Goal: Task Accomplishment & Management: Use online tool/utility

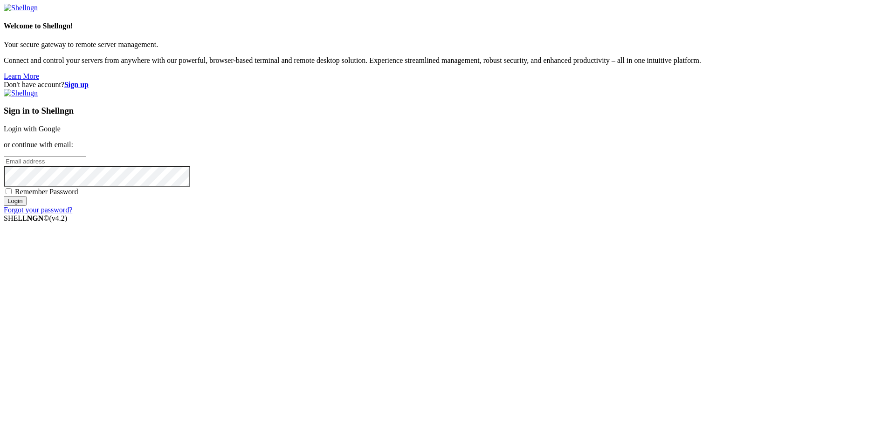
click at [86, 166] on input "email" at bounding box center [45, 162] width 82 height 10
type input "[EMAIL_ADDRESS][DOMAIN_NAME]"
click at [78, 196] on span "Remember Password" at bounding box center [46, 192] width 63 height 8
click at [12, 194] on input "Remember Password" at bounding box center [9, 191] width 6 height 6
checkbox input "true"
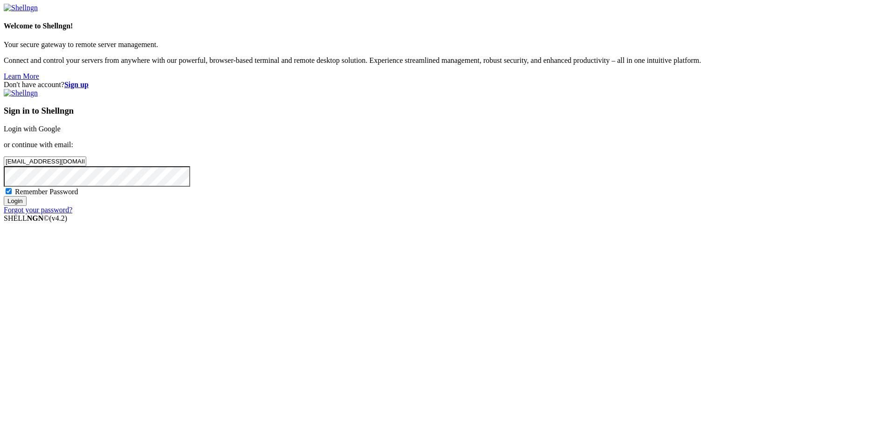
click at [27, 206] on input "Login" at bounding box center [15, 201] width 23 height 10
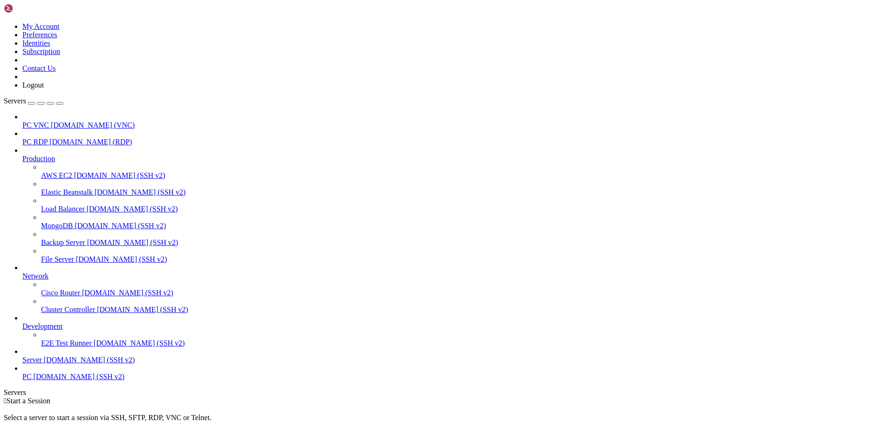
scroll to position [22, 0]
click at [49, 364] on link "Server [DOMAIN_NAME] (SSH v2)" at bounding box center [456, 360] width 869 height 8
click at [32, 381] on span "PC" at bounding box center [26, 377] width 9 height 8
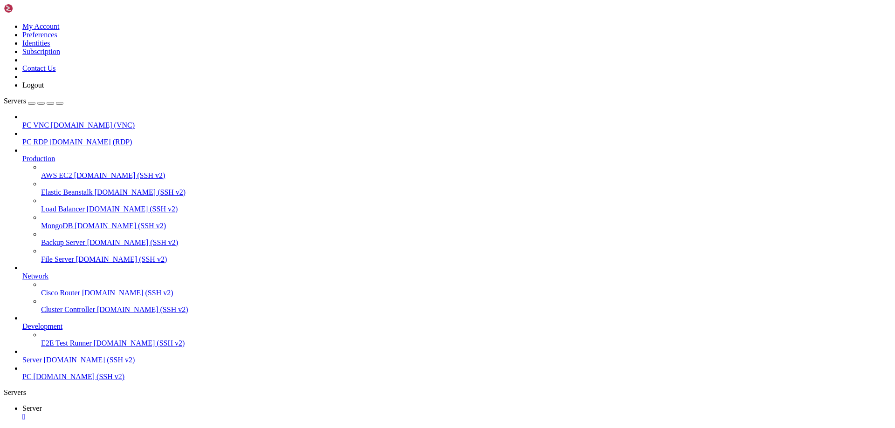
click at [32, 381] on span "PC" at bounding box center [26, 377] width 9 height 8
click at [42, 405] on span "Server" at bounding box center [32, 409] width 20 height 8
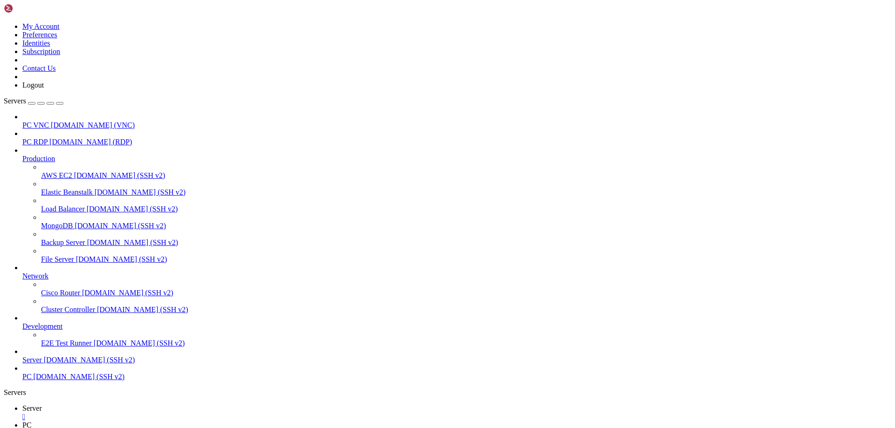
scroll to position [5998, 0]
drag, startPoint x: 7, startPoint y: 737, endPoint x: 264, endPoint y: 945, distance: 330.5
copy div "gingerphoenix10@server : ~/echoserver $ ls Cargo.toml LICENSE [DOMAIN_NAME] REA…"
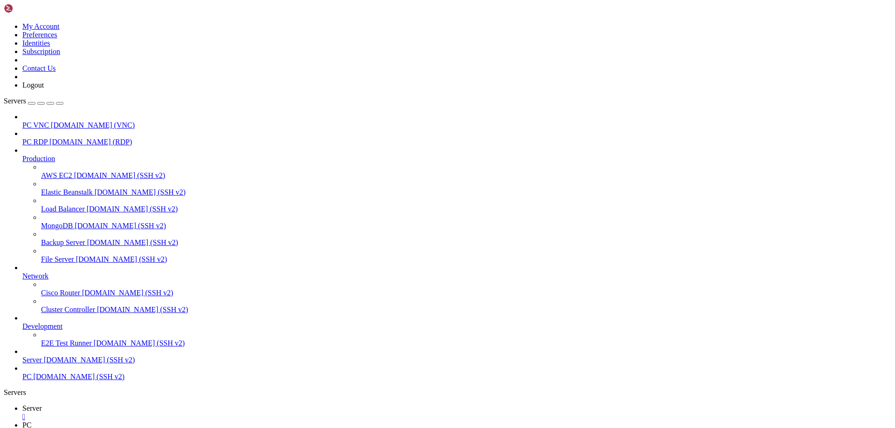
drag, startPoint x: 162, startPoint y: 766, endPoint x: 114, endPoint y: 762, distance: 47.7
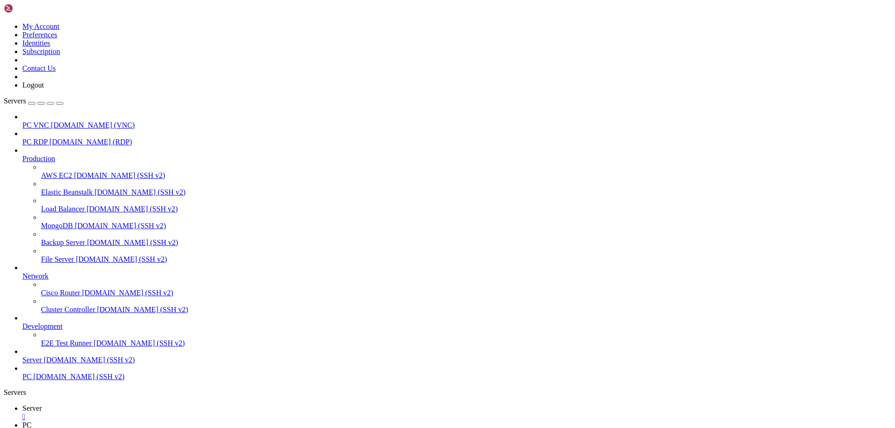
drag, startPoint x: 7, startPoint y: 887, endPoint x: 467, endPoint y: 941, distance: 463.7
copy div "gingerphoenix10@server : ~/echoserver $ cargo fix --edition error : failed to p…"
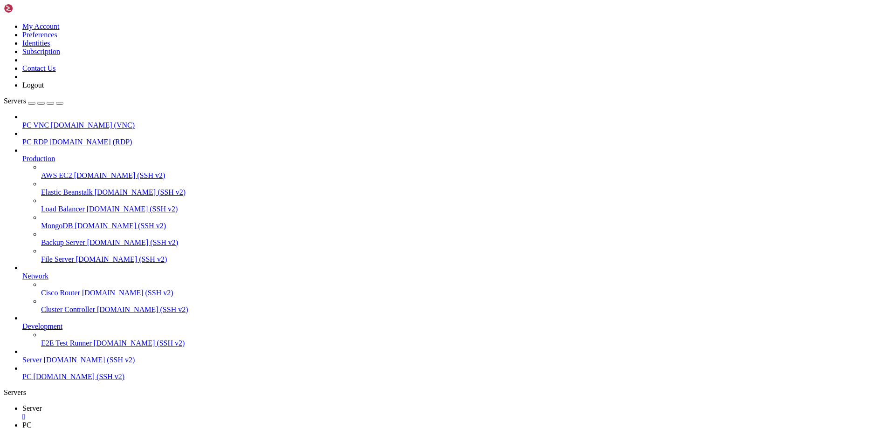
drag, startPoint x: 7, startPoint y: 680, endPoint x: 186, endPoint y: 758, distance: 195.0
copy div "gingerphoenix10@server : ~/echoserver $ rustup -bash: rustup: command not found…"
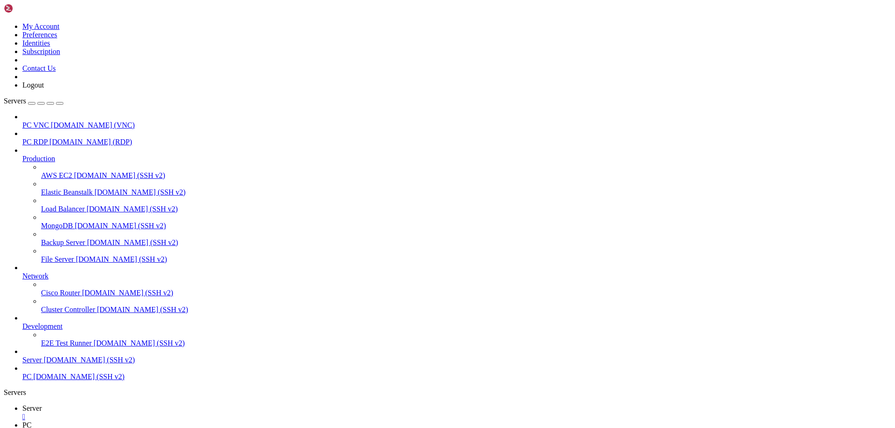
scroll to position [20379, 0]
drag, startPoint x: 127, startPoint y: 767, endPoint x: 116, endPoint y: 737, distance: 31.9
drag, startPoint x: 162, startPoint y: 750, endPoint x: 180, endPoint y: 713, distance: 41.9
